Goal: Information Seeking & Learning: Learn about a topic

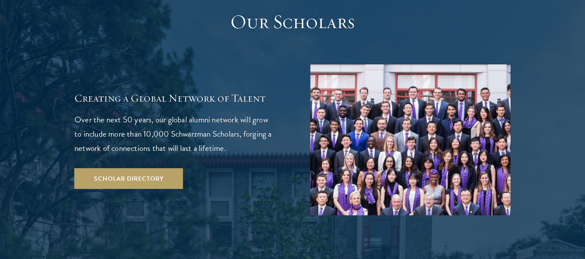
scroll to position [1512, 0]
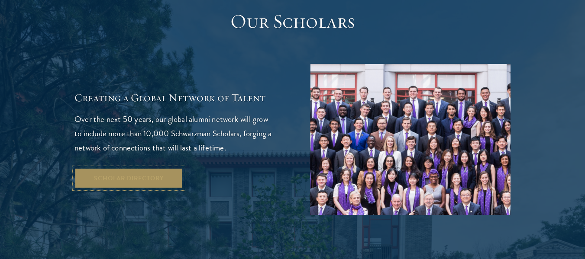
click at [160, 168] on link "Scholar Directory" at bounding box center [128, 178] width 109 height 21
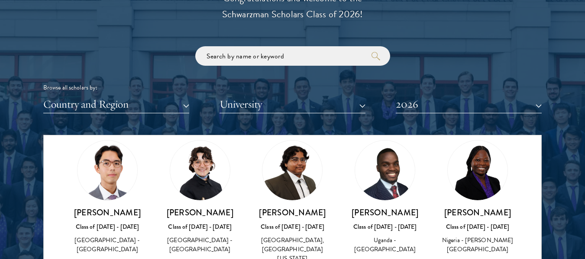
scroll to position [210, 0]
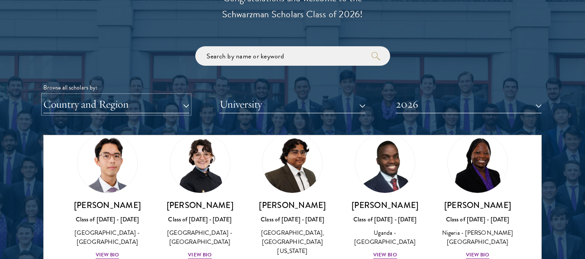
click at [175, 100] on button "Country and Region" at bounding box center [116, 105] width 146 height 18
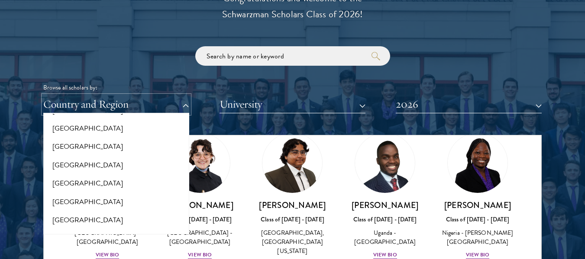
scroll to position [937, 0]
click at [81, 205] on button "[GEOGRAPHIC_DATA]" at bounding box center [116, 203] width 141 height 18
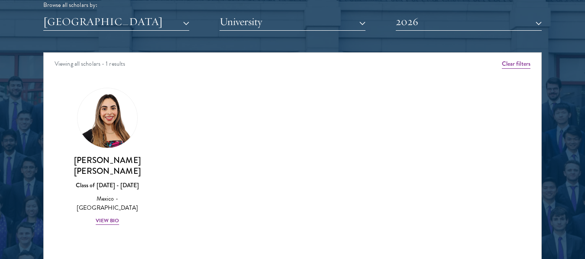
scroll to position [1083, 0]
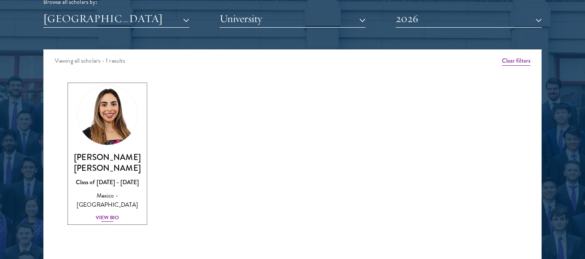
click at [125, 158] on h3 "Natalie Bravo Ortiz" at bounding box center [107, 163] width 75 height 22
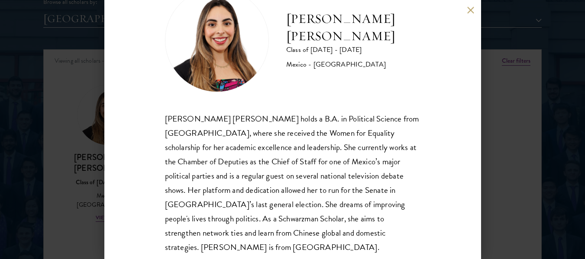
scroll to position [37, 0]
click at [470, 9] on button at bounding box center [470, 9] width 7 height 7
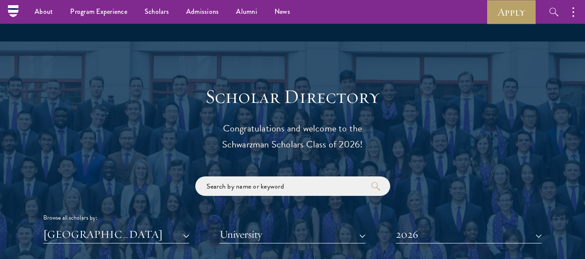
scroll to position [859, 0]
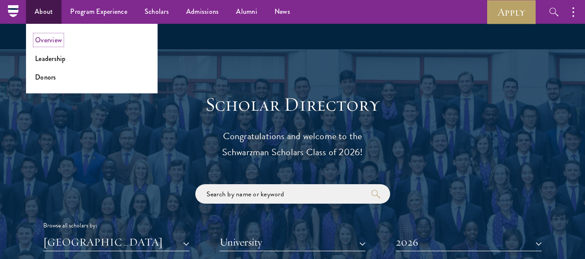
click at [60, 41] on link "Overview" at bounding box center [48, 40] width 27 height 10
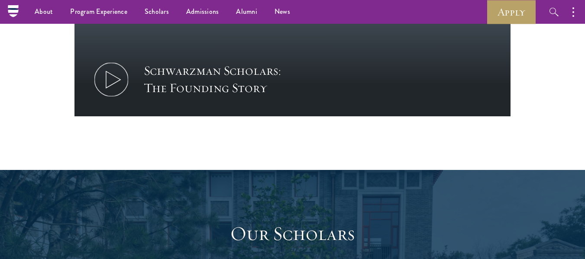
scroll to position [1218, 0]
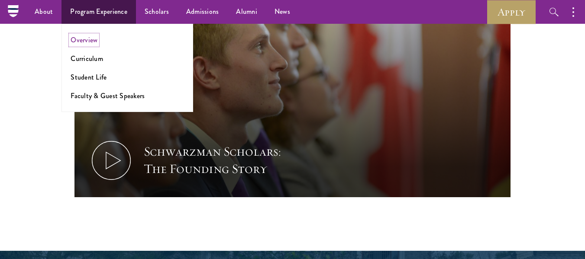
click at [87, 43] on link "Overview" at bounding box center [84, 40] width 27 height 10
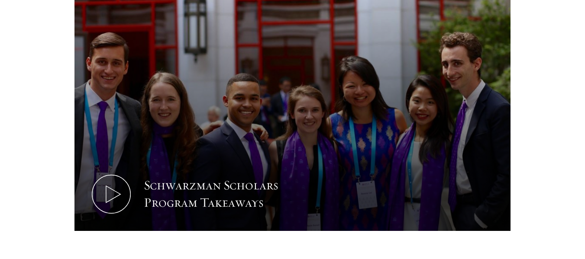
scroll to position [900, 0]
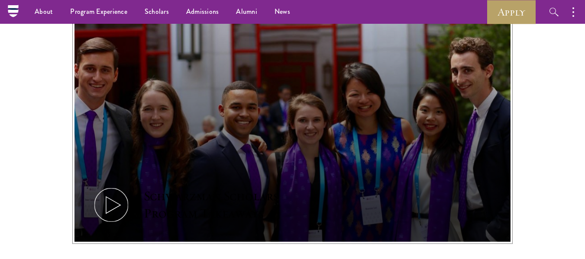
click at [117, 186] on icon at bounding box center [111, 205] width 39 height 39
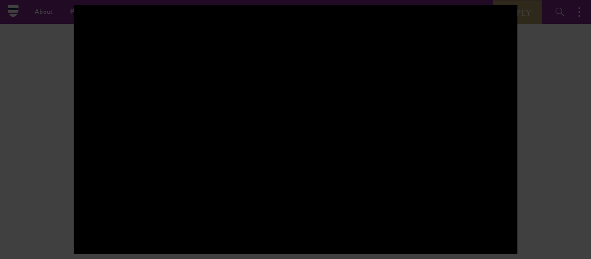
click at [537, 123] on div at bounding box center [295, 129] width 591 height 259
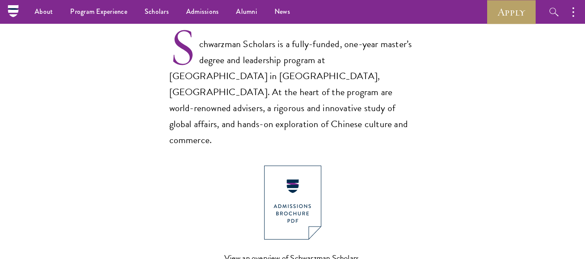
scroll to position [565, 0]
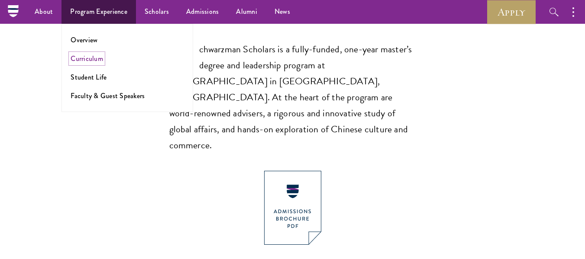
click at [96, 59] on link "Curriculum" at bounding box center [87, 59] width 32 height 10
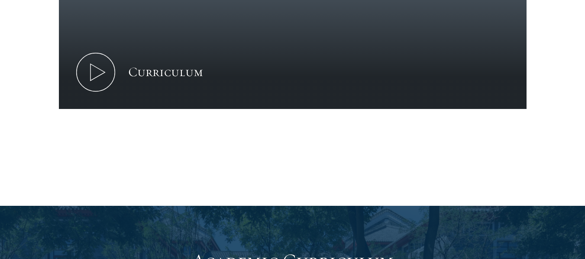
scroll to position [534, 0]
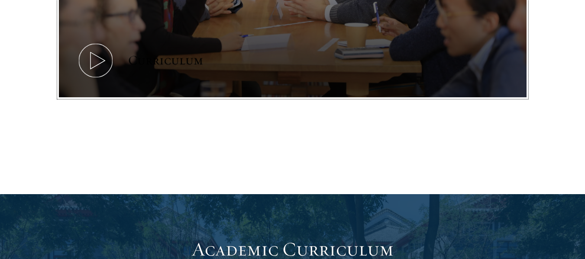
click at [109, 68] on icon at bounding box center [95, 60] width 39 height 39
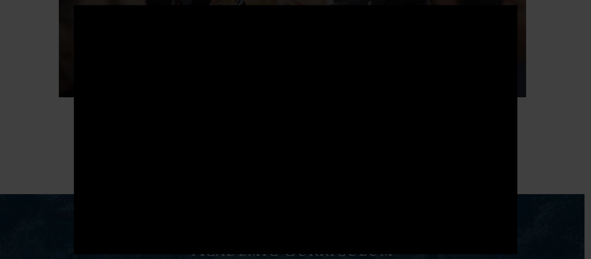
click at [529, 142] on div at bounding box center [295, 129] width 591 height 259
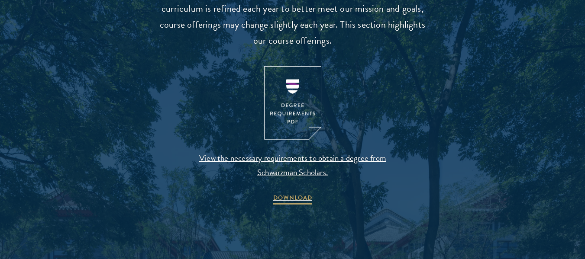
scroll to position [902, 0]
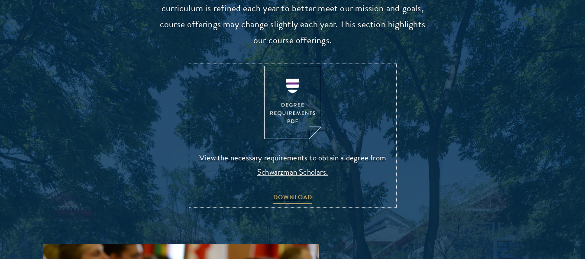
click at [291, 95] on img at bounding box center [292, 103] width 57 height 74
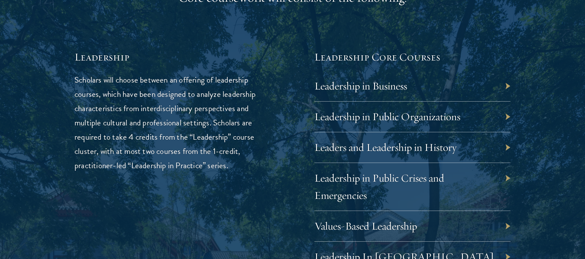
scroll to position [1409, 0]
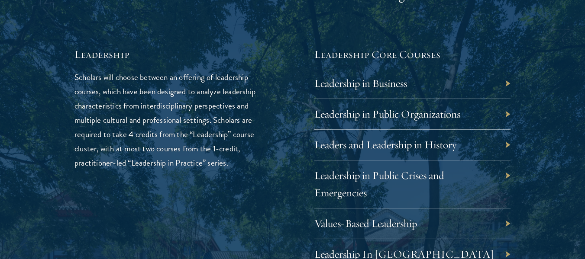
click at [507, 82] on div "Leadership in Business" at bounding box center [412, 83] width 197 height 31
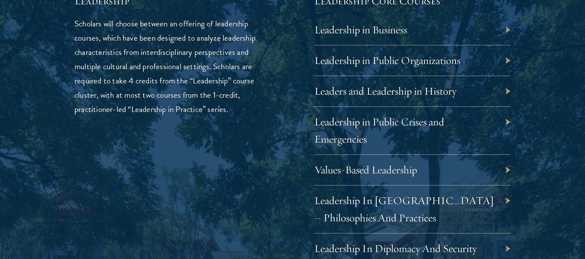
scroll to position [1464, 0]
click at [507, 58] on div "Leadership in Public Organizations" at bounding box center [412, 60] width 197 height 31
click at [507, 87] on div "Leaders and Leadership in History" at bounding box center [412, 91] width 197 height 31
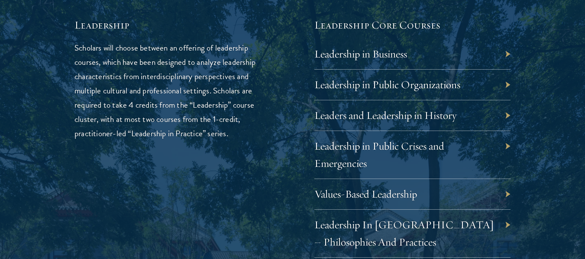
scroll to position [1454, 0]
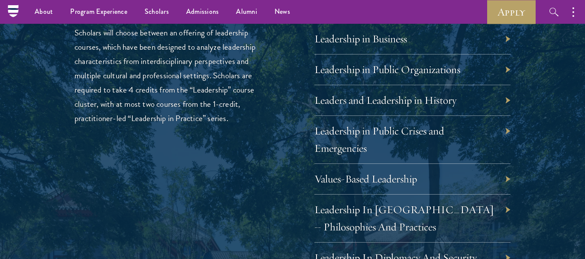
click at [504, 133] on div "Leadership in Public Crises and Emergencies" at bounding box center [412, 140] width 197 height 48
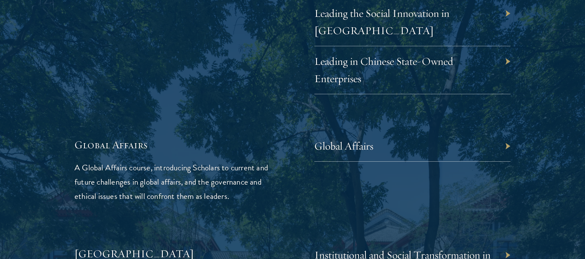
scroll to position [1983, 0]
click at [503, 131] on div "Global Affairs" at bounding box center [412, 146] width 197 height 31
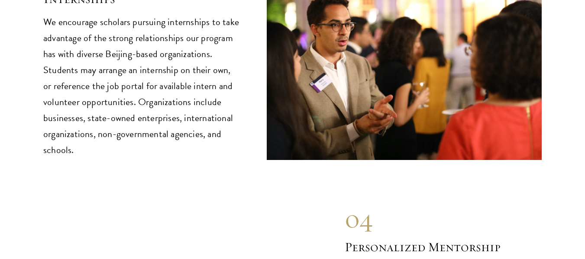
scroll to position [4260, 0]
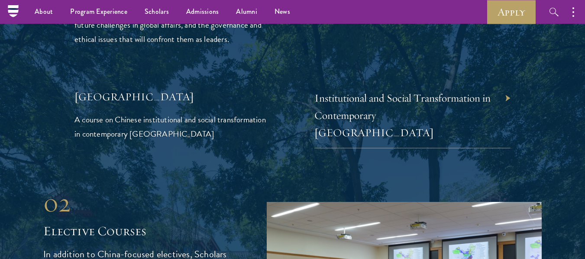
scroll to position [2107, 0]
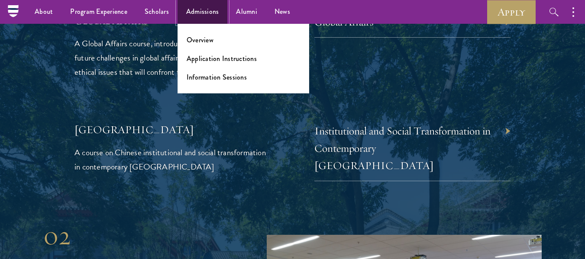
click at [210, 9] on link "Admissions" at bounding box center [203, 12] width 50 height 24
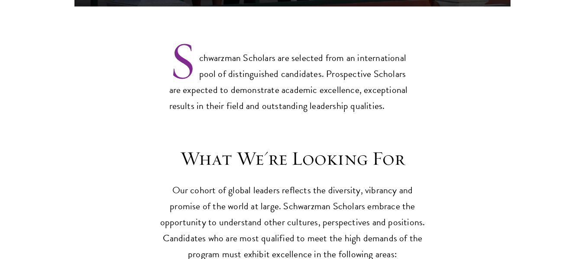
scroll to position [703, 0]
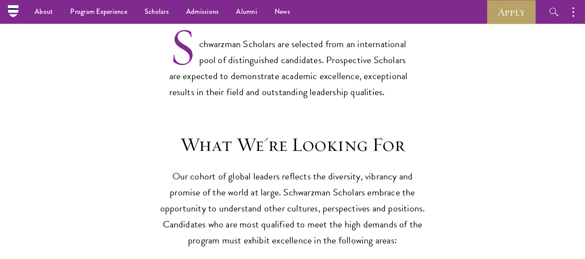
click at [525, 133] on section "What We're Looking For Our cohort of global leaders reflects the diversity, vib…" at bounding box center [292, 241] width 585 height 217
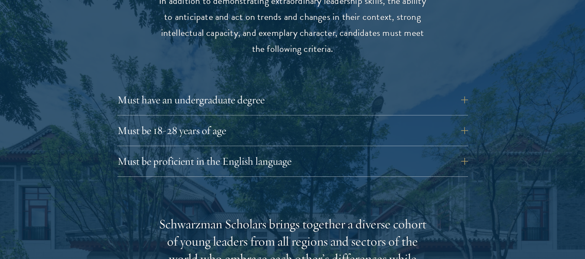
scroll to position [1181, 0]
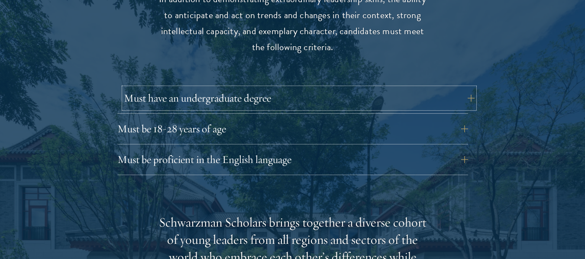
click at [459, 88] on button "Must have an undergraduate degree" at bounding box center [299, 98] width 351 height 21
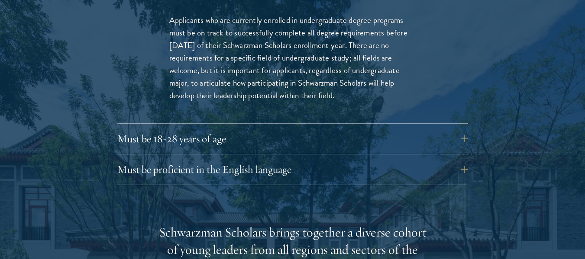
scroll to position [1296, 0]
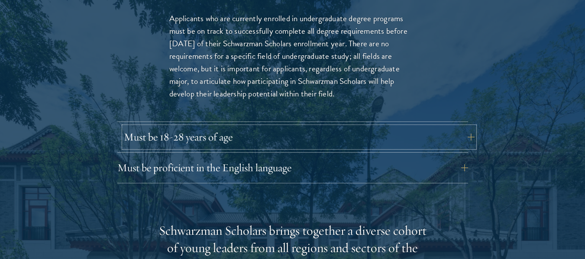
click at [462, 127] on button "Must be 18-28 years of age" at bounding box center [299, 137] width 351 height 21
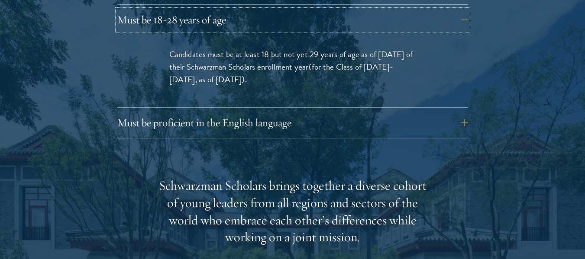
scroll to position [1291, 0]
click at [466, 112] on button "Must be proficient in the English language" at bounding box center [299, 122] width 351 height 21
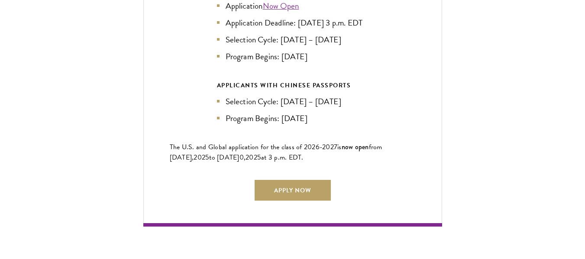
scroll to position [2228, 0]
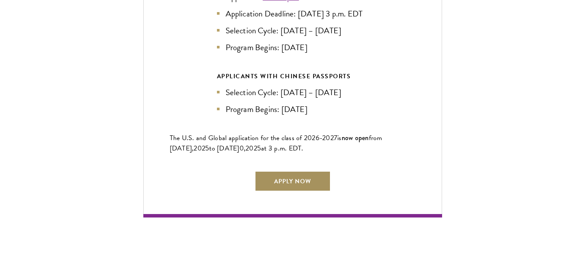
click at [282, 171] on link "Apply Now" at bounding box center [293, 181] width 76 height 21
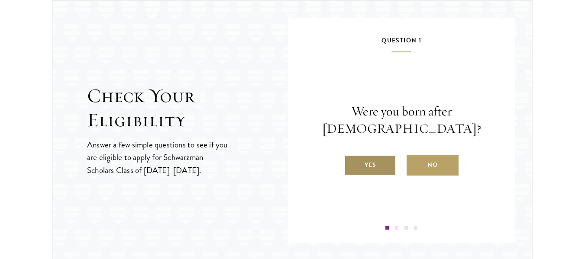
click at [378, 166] on label "Yes" at bounding box center [370, 165] width 52 height 21
click at [352, 164] on input "Yes" at bounding box center [348, 160] width 8 height 8
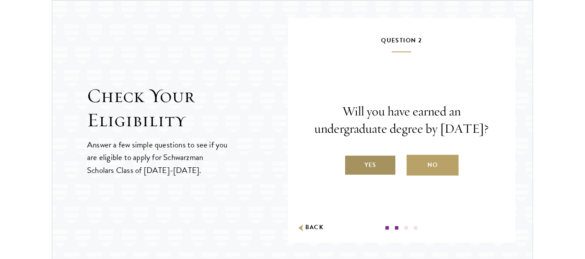
click at [378, 171] on label "Yes" at bounding box center [370, 165] width 52 height 21
click at [352, 164] on input "Yes" at bounding box center [348, 160] width 8 height 8
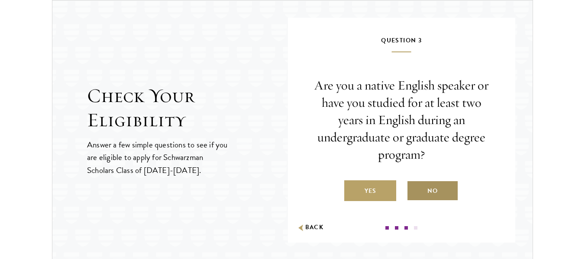
click at [427, 187] on label "No" at bounding box center [433, 191] width 52 height 21
click at [414, 187] on input "No" at bounding box center [411, 186] width 8 height 8
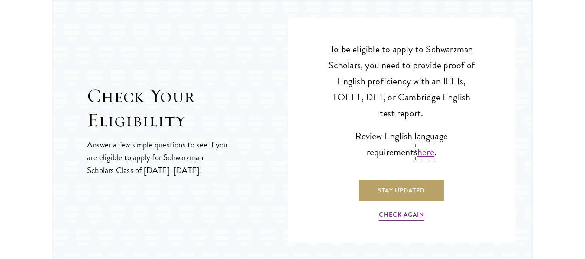
click at [417, 150] on link "here" at bounding box center [425, 152] width 17 height 14
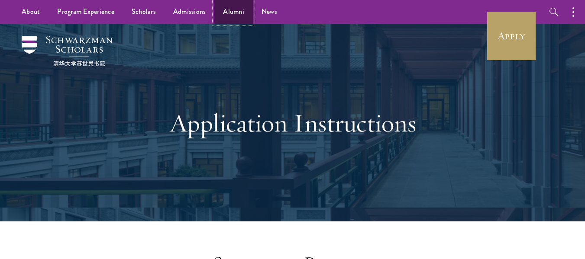
click at [229, 15] on link "Alumni" at bounding box center [233, 12] width 39 height 24
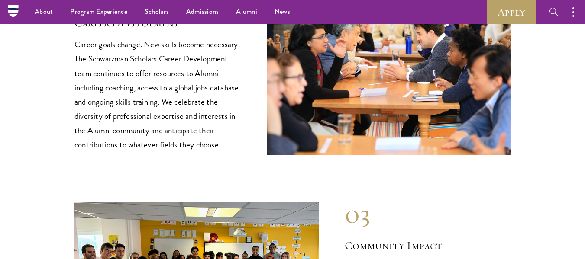
scroll to position [774, 0]
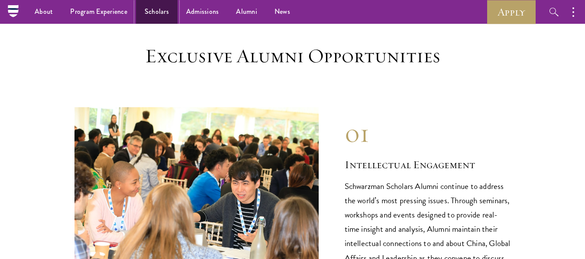
click at [155, 8] on link "Scholars" at bounding box center [157, 12] width 42 height 24
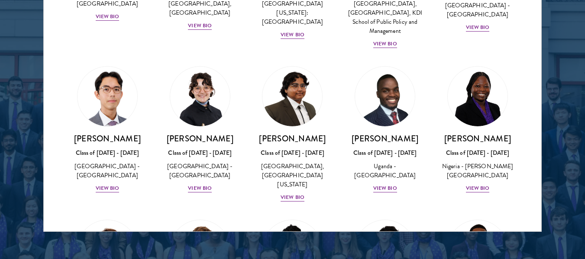
scroll to position [114, 0]
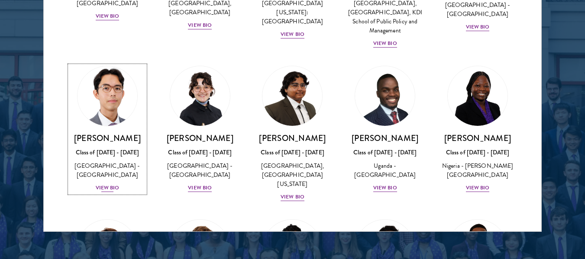
click at [110, 187] on div "View Bio" at bounding box center [108, 188] width 24 height 8
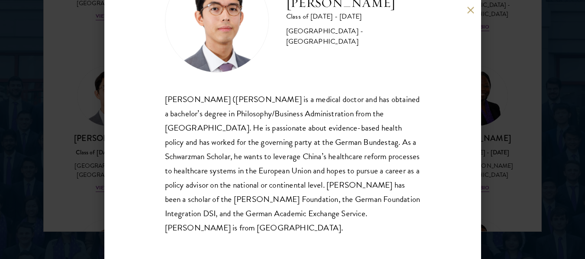
scroll to position [58, 0]
click at [464, 12] on div "[PERSON_NAME] Class of [DATE] - [DATE] [GEOGRAPHIC_DATA] - [GEOGRAPHIC_DATA] [P…" at bounding box center [292, 129] width 377 height 259
click at [469, 12] on button at bounding box center [470, 9] width 7 height 7
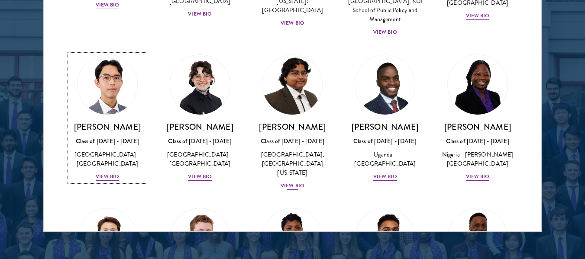
scroll to position [126, 0]
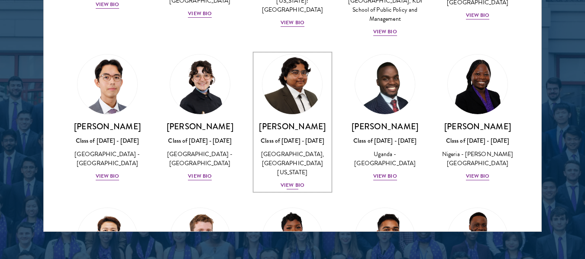
click at [292, 186] on div "View Bio" at bounding box center [293, 185] width 24 height 8
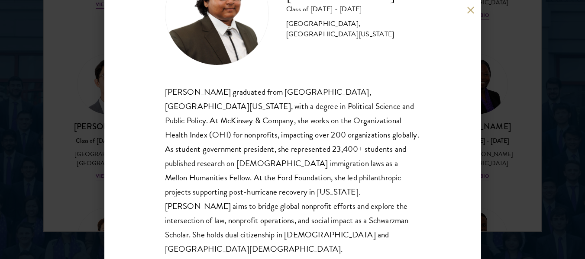
scroll to position [65, 0]
click at [469, 12] on button at bounding box center [470, 9] width 7 height 7
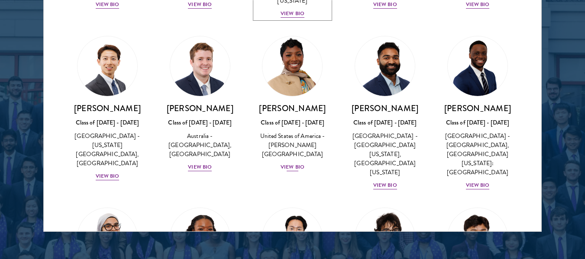
scroll to position [298, 0]
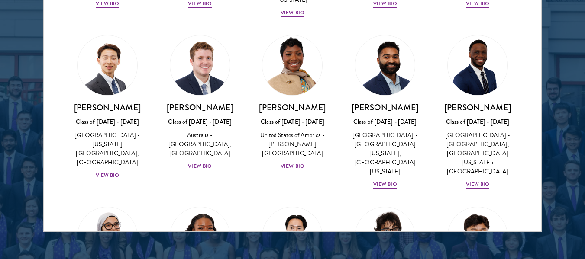
click at [286, 162] on div "View Bio" at bounding box center [293, 166] width 24 height 8
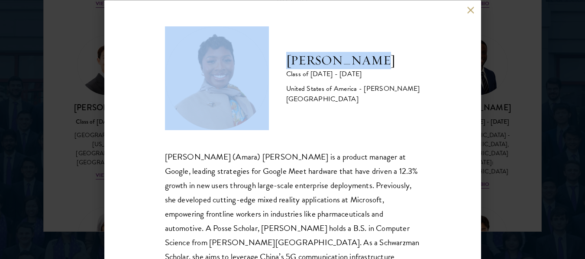
drag, startPoint x: 467, startPoint y: 15, endPoint x: 471, endPoint y: 12, distance: 4.9
click at [471, 12] on div "[PERSON_NAME] Class of [DATE] - [DATE] [GEOGRAPHIC_DATA] - [PERSON_NAME][GEOGRA…" at bounding box center [292, 129] width 377 height 259
click at [471, 12] on button at bounding box center [470, 9] width 7 height 7
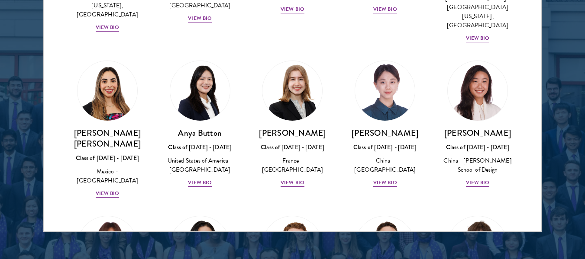
scroll to position [619, 0]
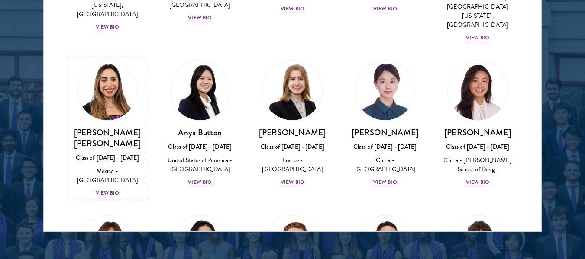
click at [104, 189] on div "View Bio" at bounding box center [108, 193] width 24 height 8
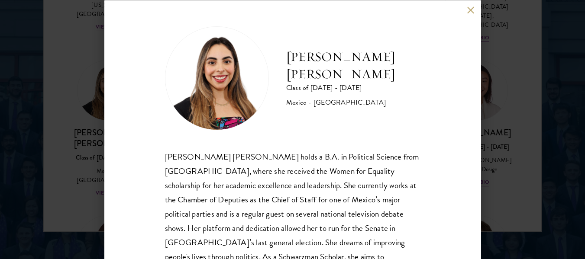
click at [471, 5] on div "[PERSON_NAME] [PERSON_NAME] Class of [DATE] - [DATE] [GEOGRAPHIC_DATA] - [GEOGR…" at bounding box center [292, 129] width 377 height 259
click at [469, 8] on button at bounding box center [470, 9] width 7 height 7
